Goal: Transaction & Acquisition: Download file/media

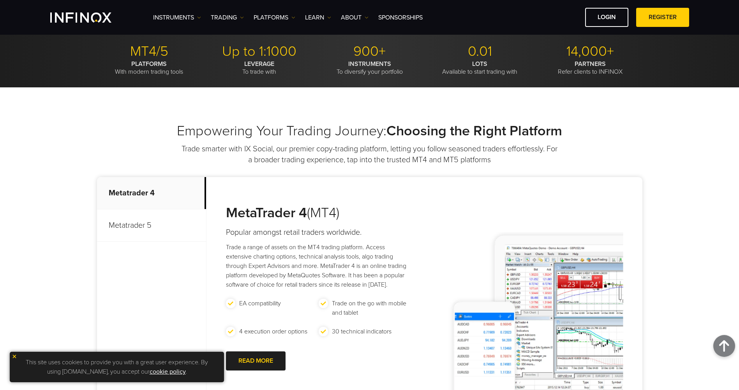
scroll to position [214, 0]
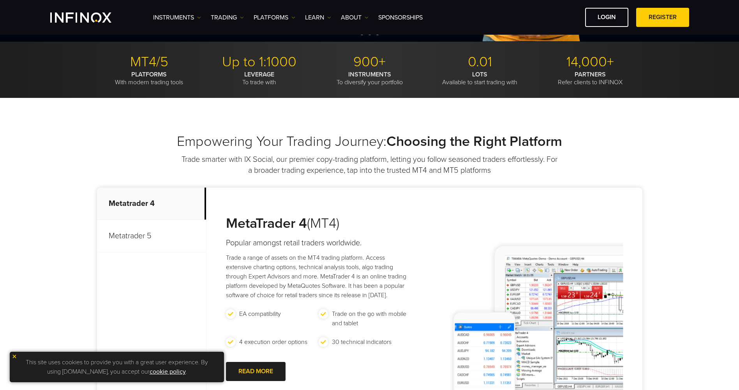
click at [132, 232] on p "Metatrader 5" at bounding box center [151, 236] width 109 height 32
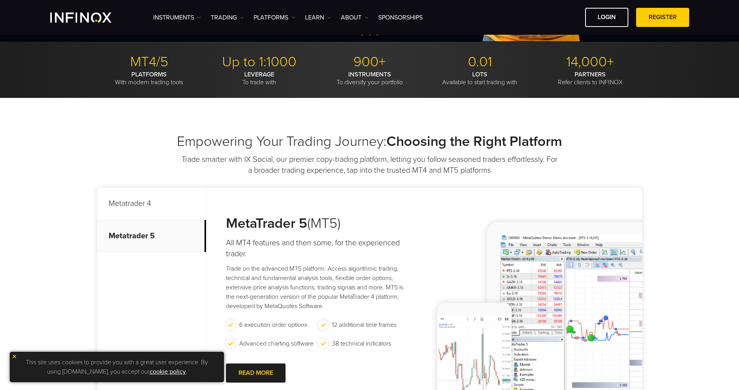
scroll to position [331, 0]
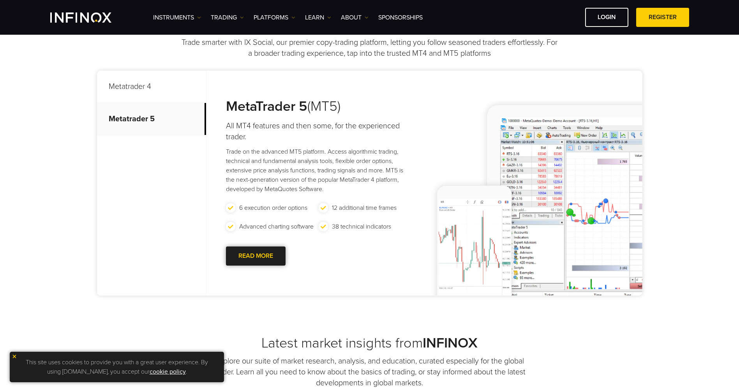
click at [261, 257] on link "READ MORE Go to new page" at bounding box center [256, 255] width 60 height 19
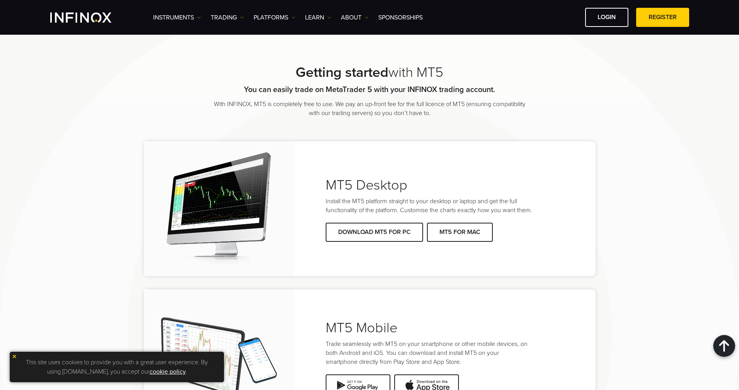
scroll to position [1559, 0]
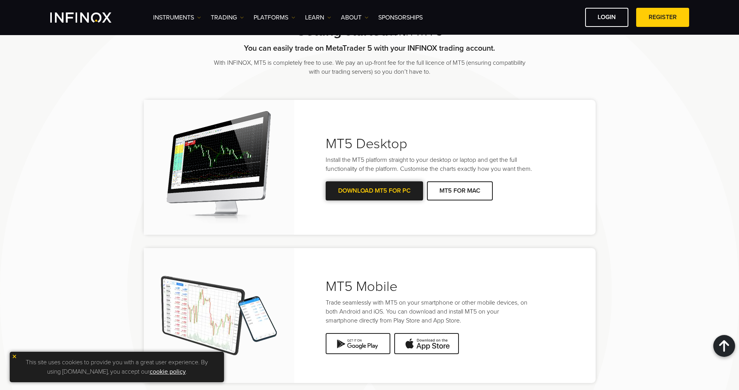
click at [371, 198] on link "DOWNLOAD MT5 FOR PC" at bounding box center [374, 190] width 97 height 19
